Goal: Check status: Check status

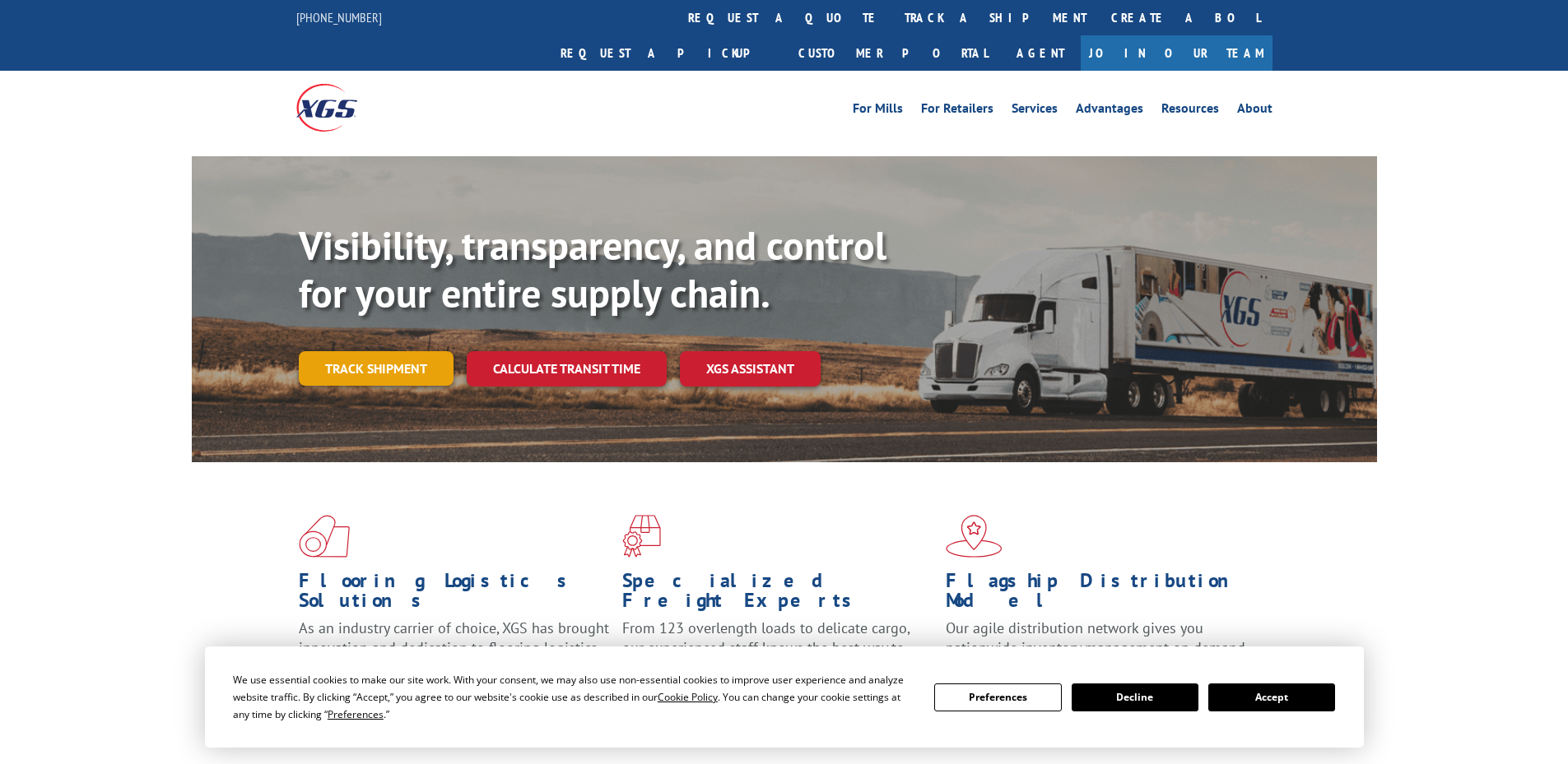
click at [390, 351] on link "Track shipment" at bounding box center [376, 368] width 154 height 34
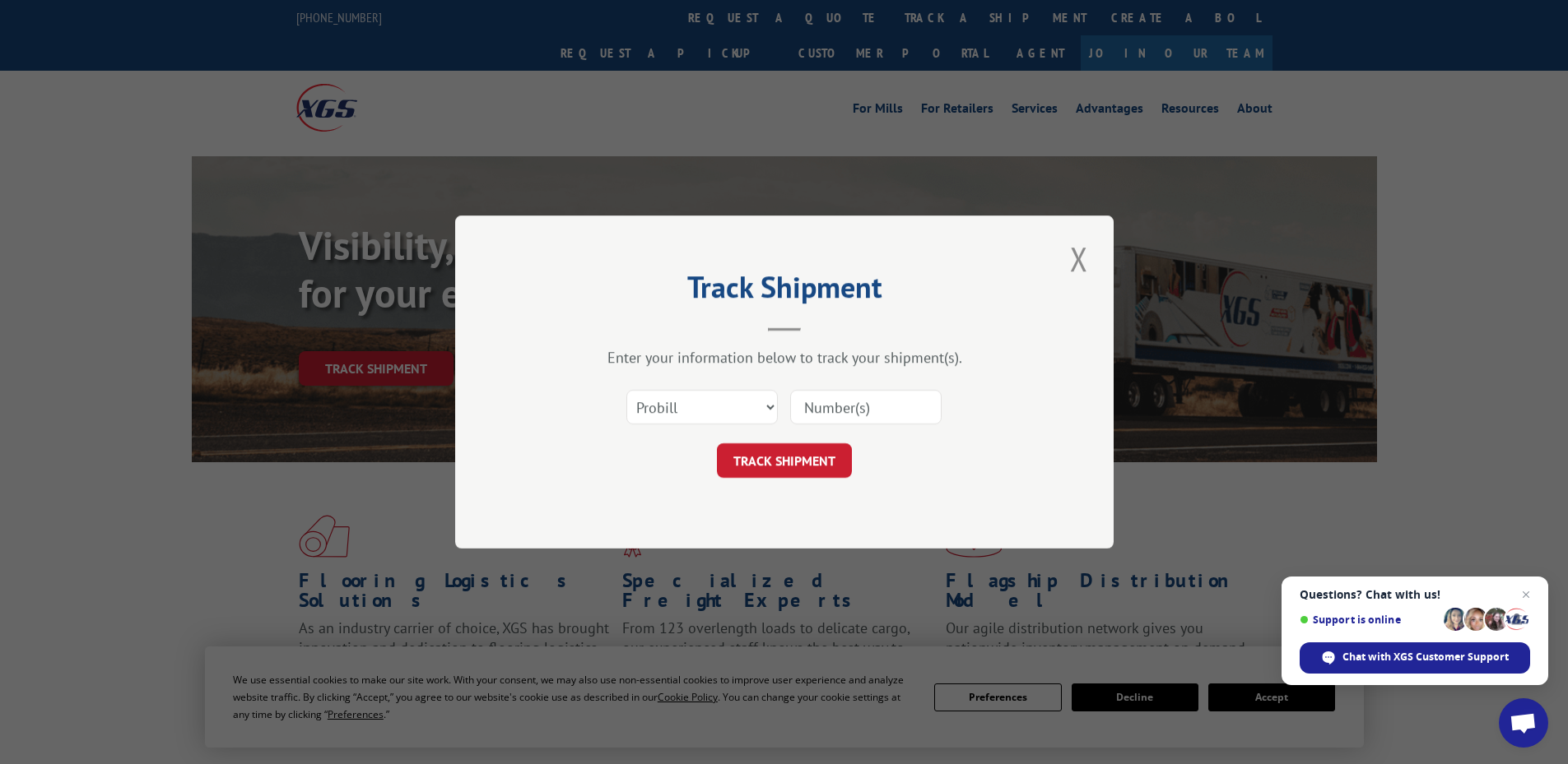
paste input "894960"
type input "894960"
click at [814, 471] on button "TRACK SHIPMENT" at bounding box center [784, 461] width 135 height 34
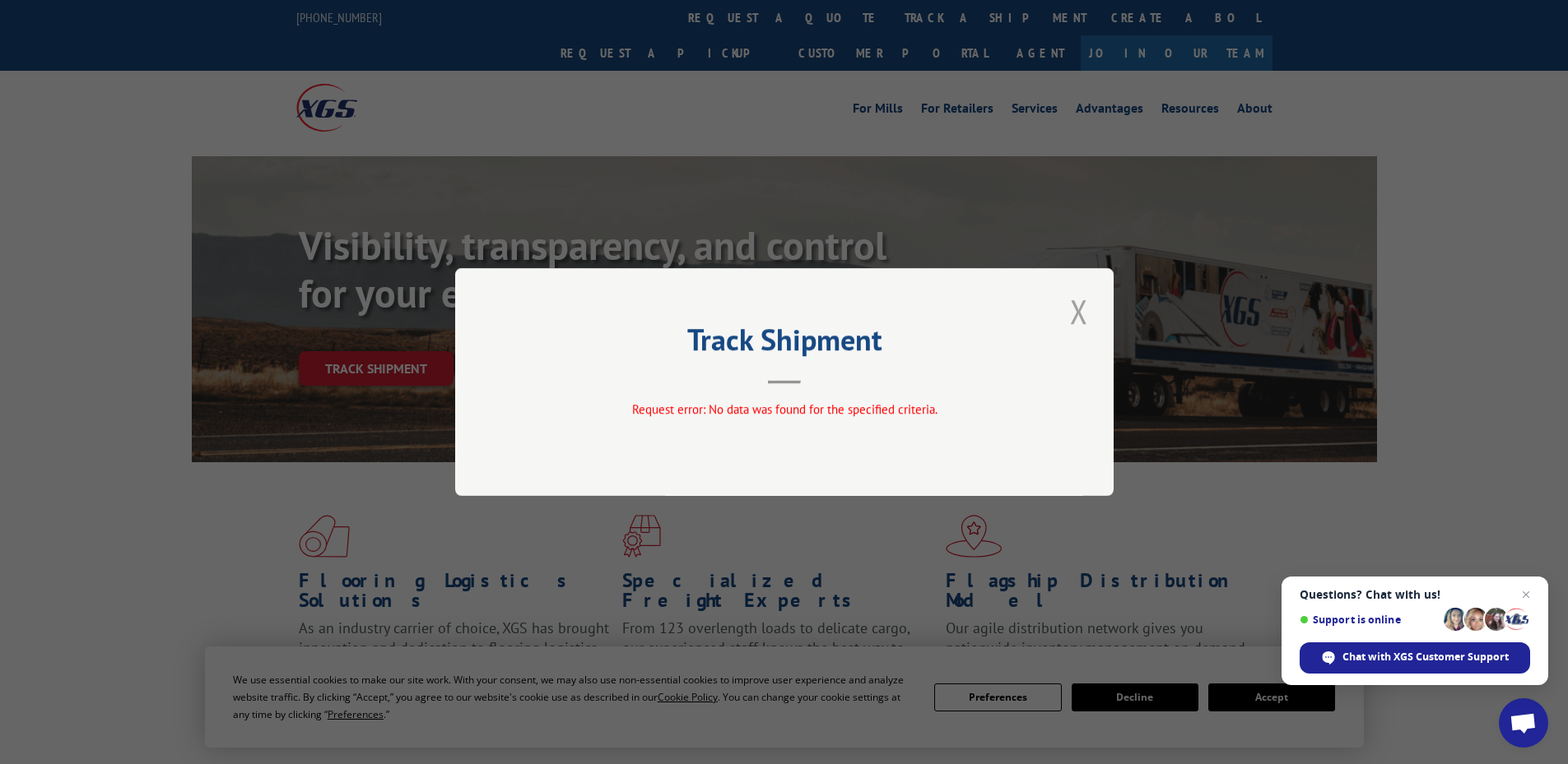
click at [1072, 316] on button "Close modal" at bounding box center [1079, 311] width 28 height 45
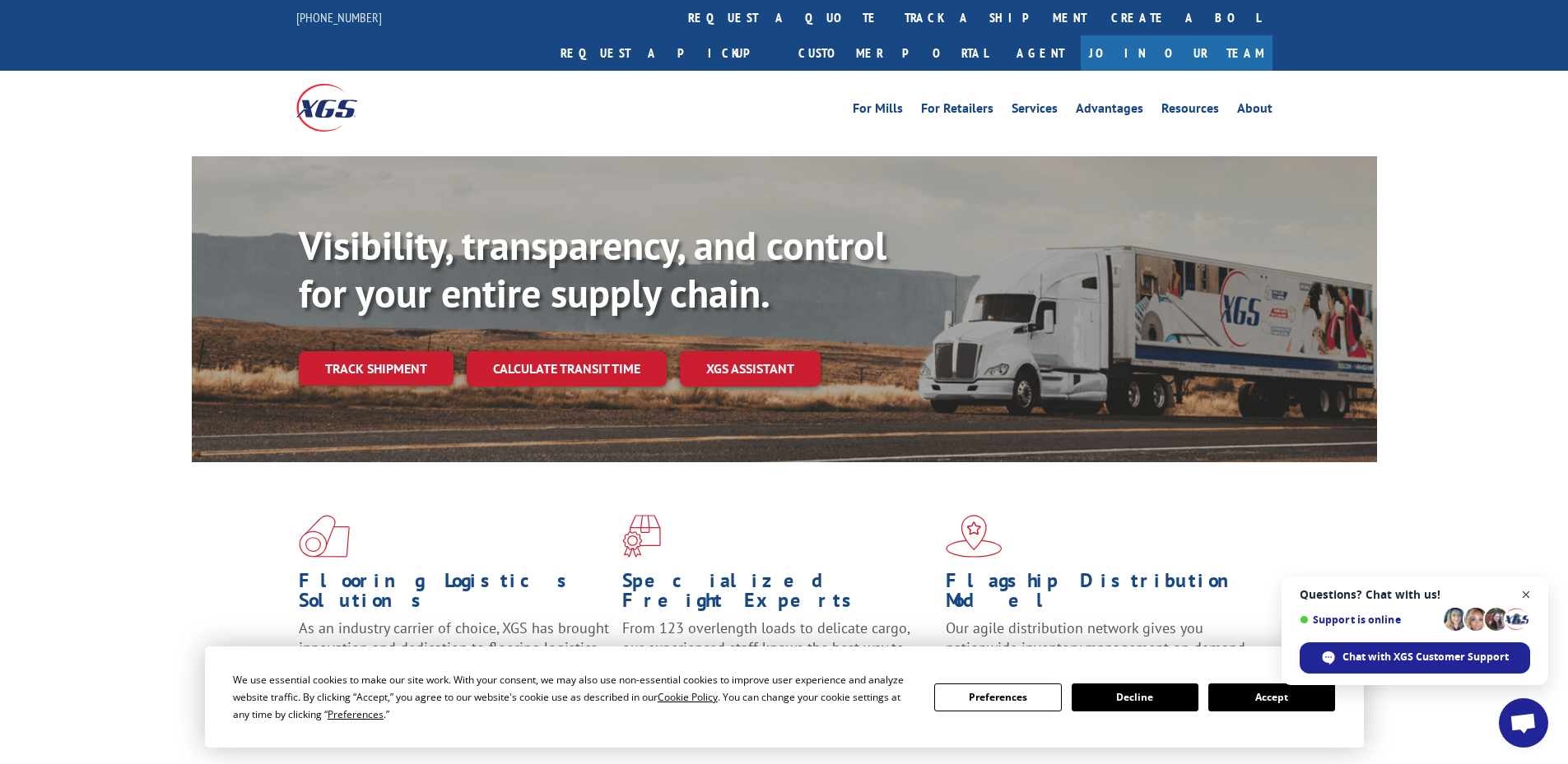
click at [1533, 593] on span "Open chat" at bounding box center [1526, 595] width 21 height 21
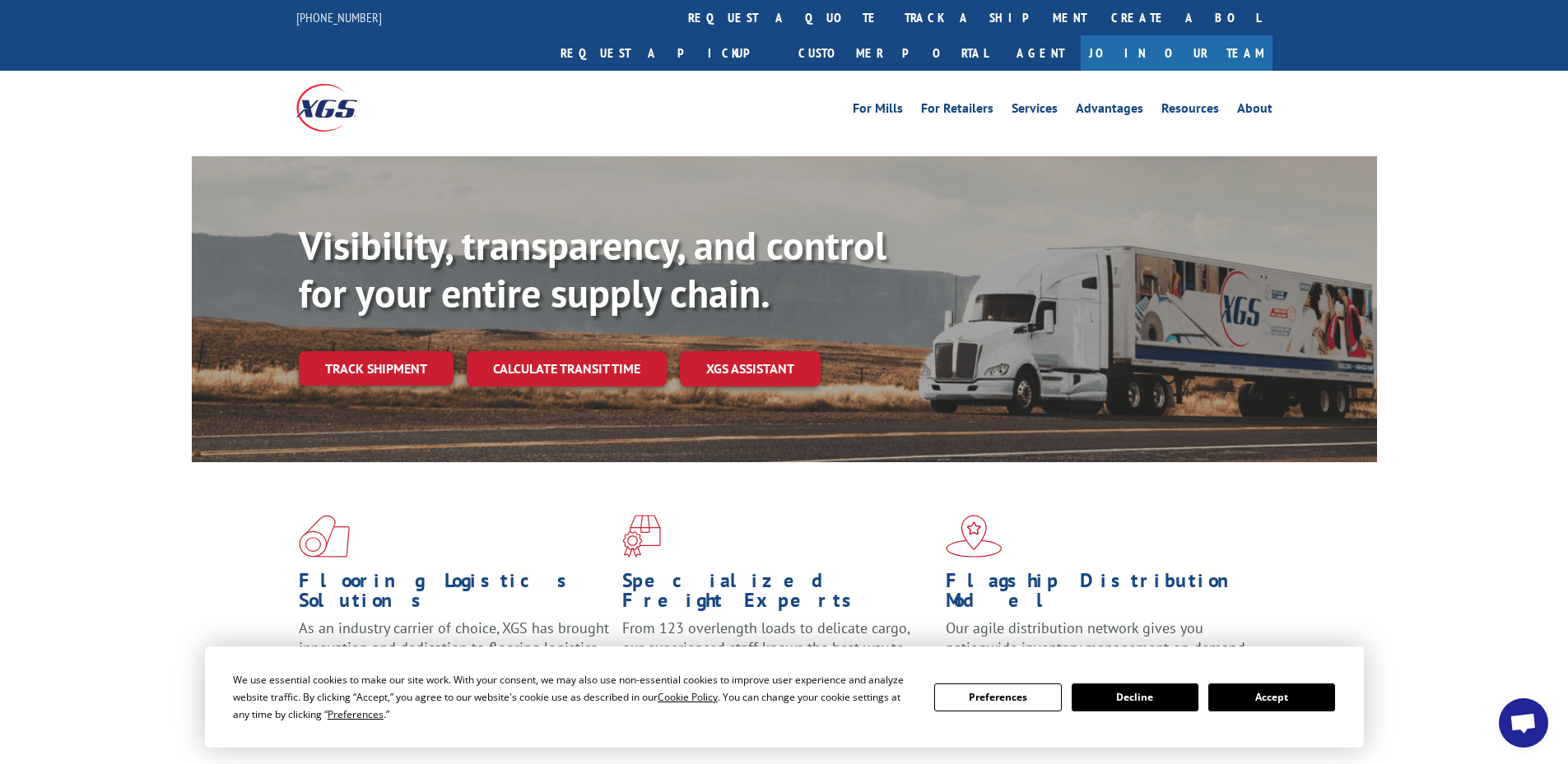
drag, startPoint x: 1288, startPoint y: 706, endPoint x: 823, endPoint y: 506, distance: 506.2
click at [1288, 684] on button "Accept" at bounding box center [1272, 698] width 127 height 28
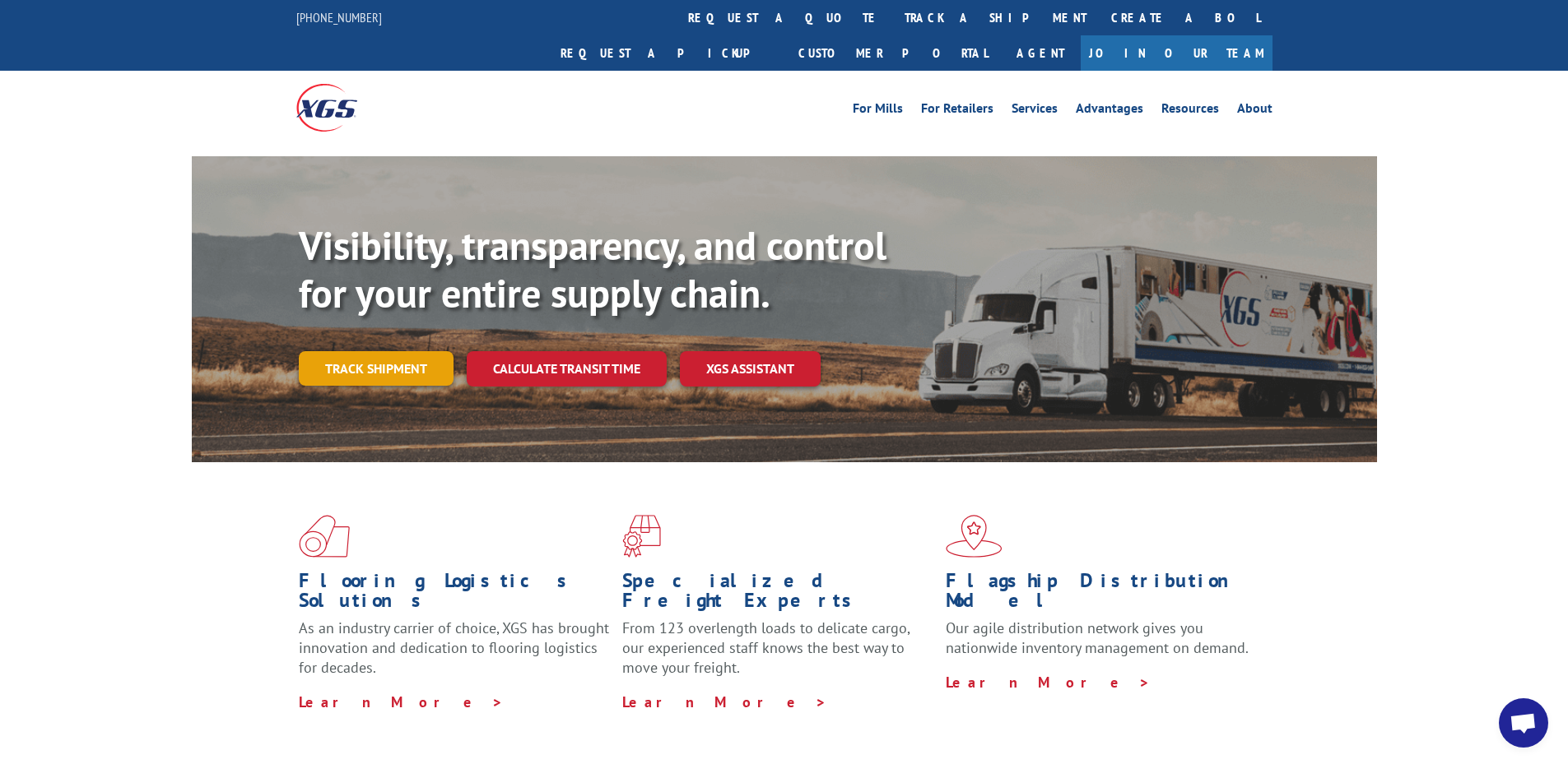
click at [414, 351] on link "Track shipment" at bounding box center [376, 368] width 154 height 34
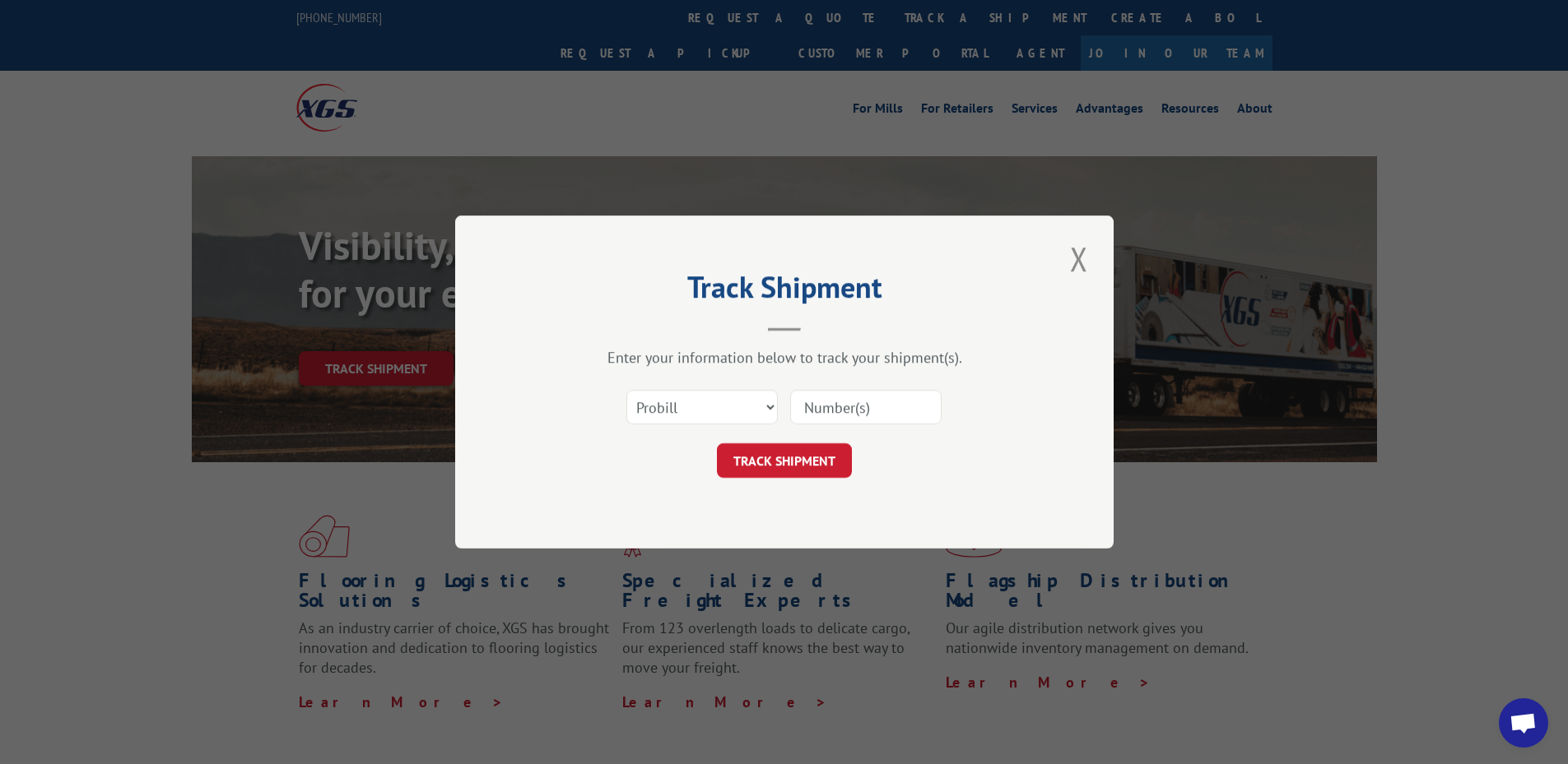
paste input "5516161"
type input "5516161"
drag, startPoint x: 814, startPoint y: 474, endPoint x: 817, endPoint y: 465, distance: 9.5
click at [814, 471] on button "TRACK SHIPMENT" at bounding box center [784, 461] width 135 height 34
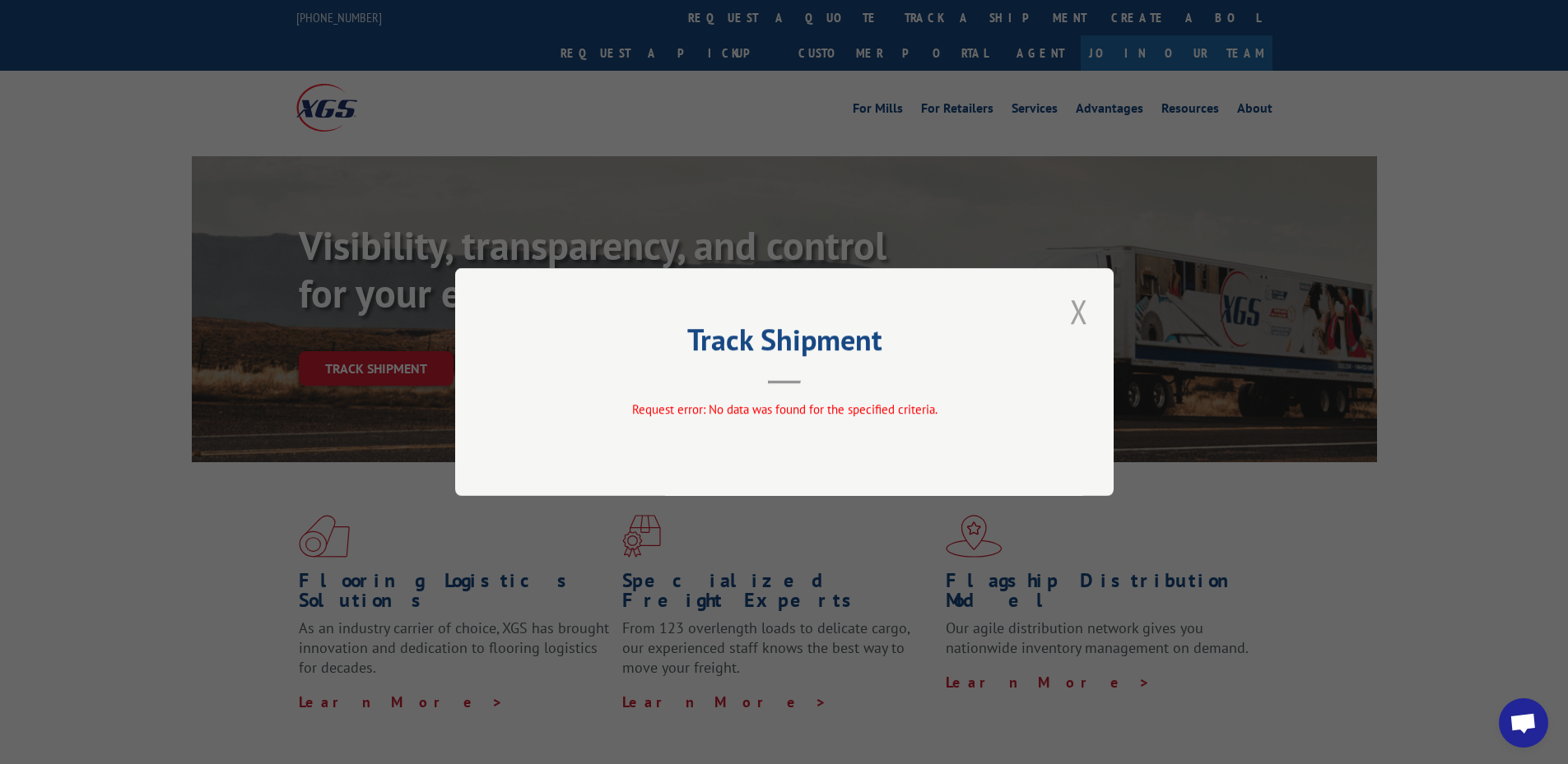
click at [1073, 322] on button "Close modal" at bounding box center [1079, 311] width 28 height 45
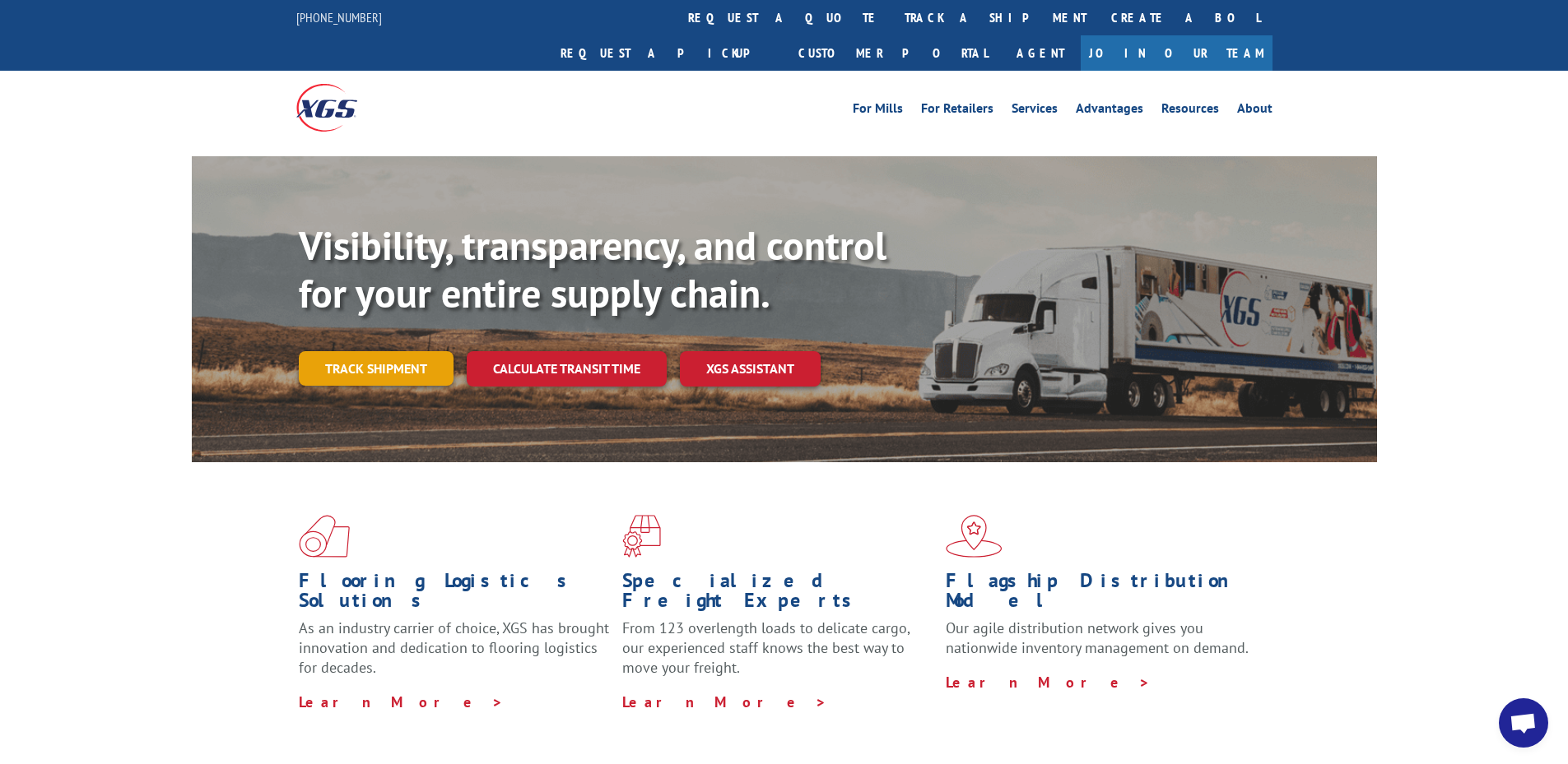
click at [423, 351] on link "Track shipment" at bounding box center [376, 368] width 154 height 34
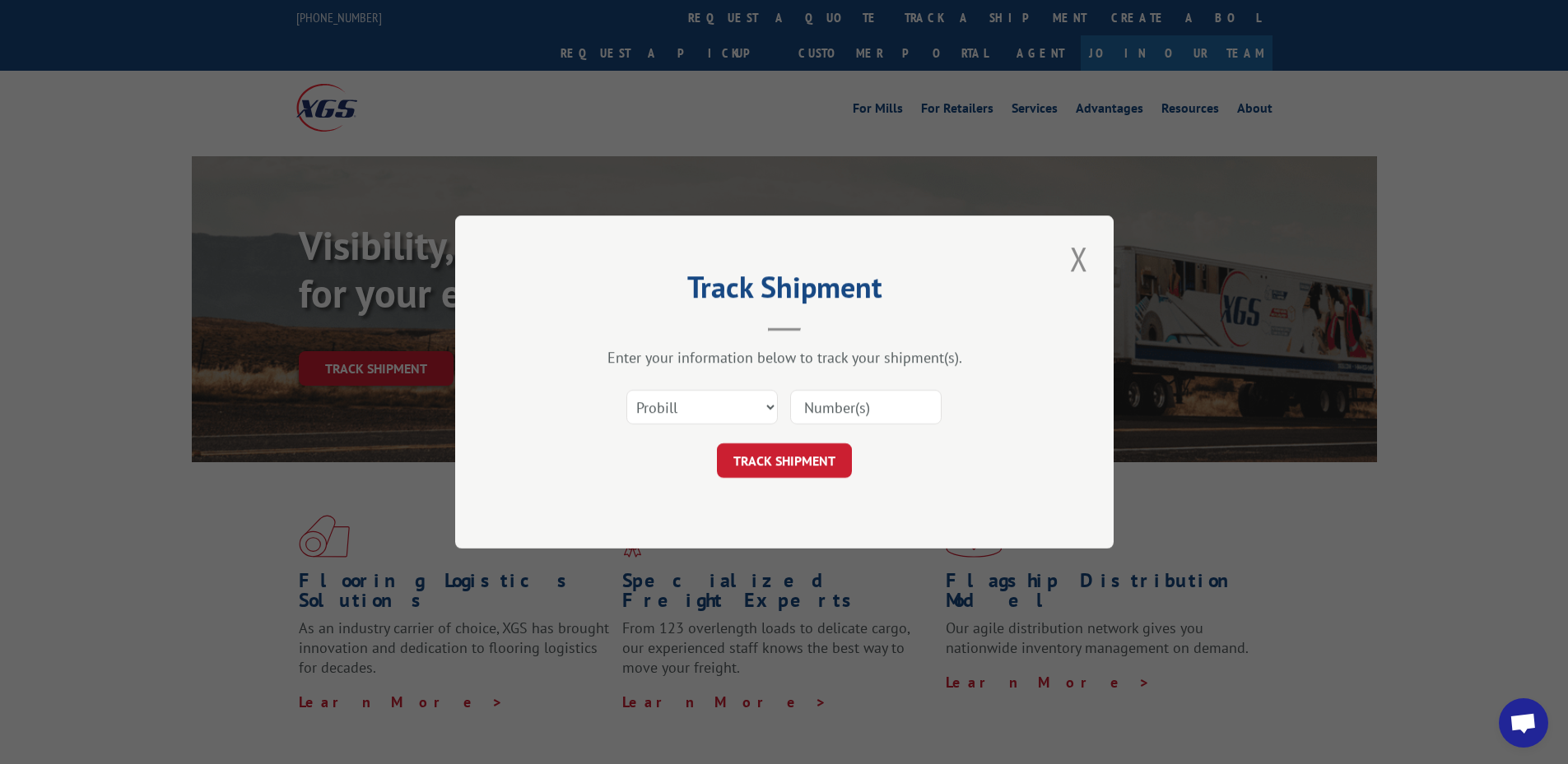
click at [860, 413] on input at bounding box center [866, 407] width 152 height 34
paste input "5516161"
type input "5516161"
click at [760, 465] on button "TRACK SHIPMENT" at bounding box center [784, 461] width 135 height 34
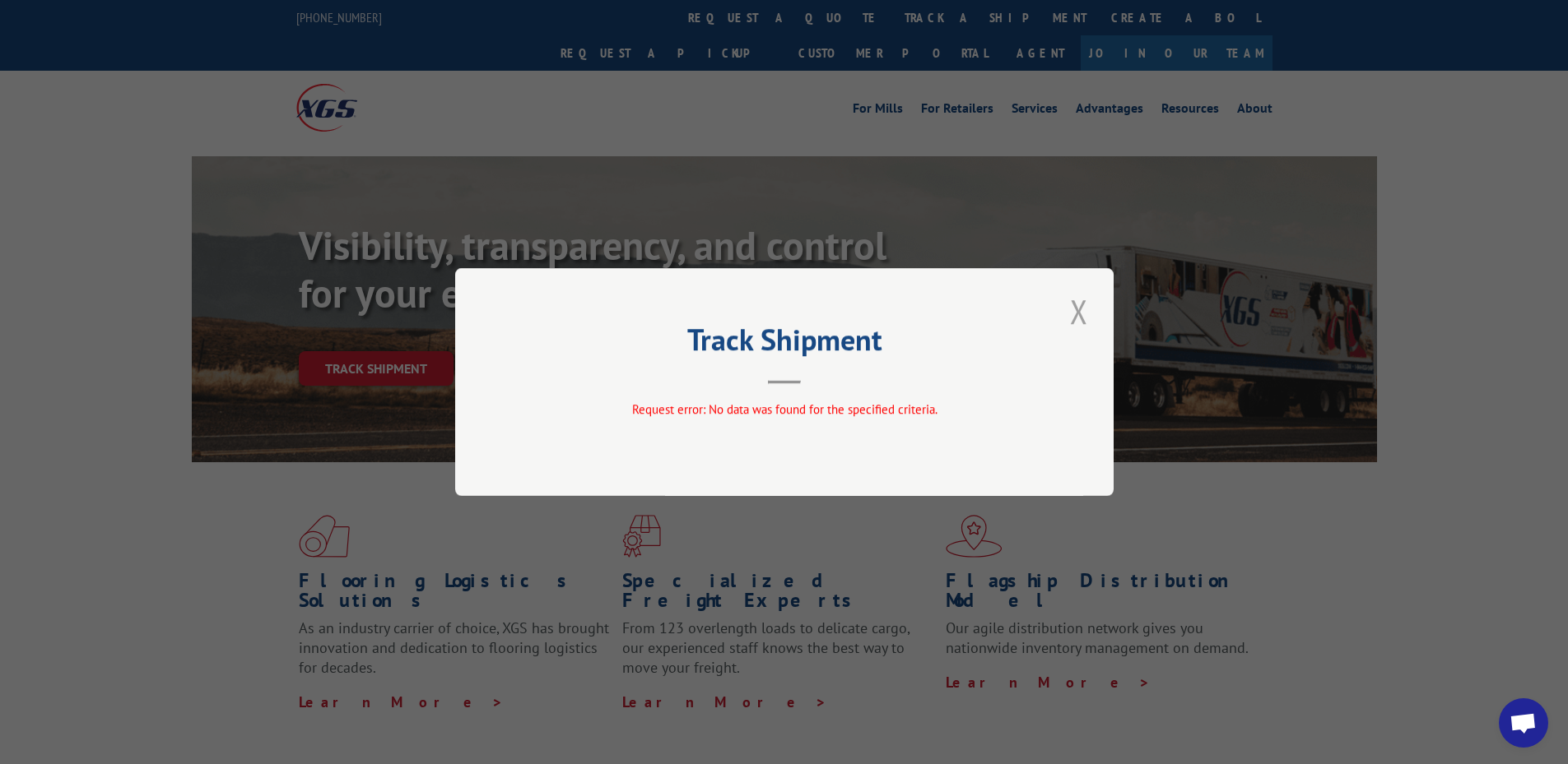
click at [1082, 323] on button "Close modal" at bounding box center [1079, 311] width 28 height 45
